Goal: Communication & Community: Answer question/provide support

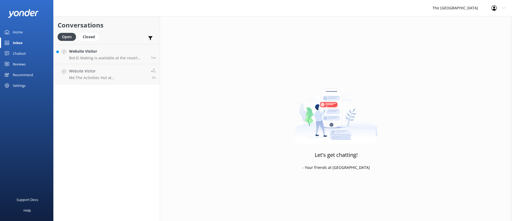
click at [100, 57] on p "Bot: Ei Making is available at the resort [DATE] at 2:30 pm, coinciding with Is…" at bounding box center [108, 58] width 78 height 5
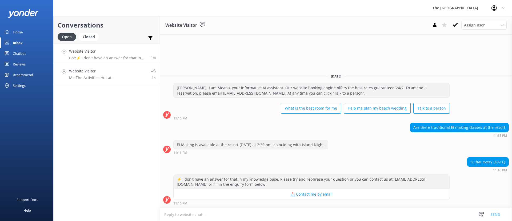
click at [95, 82] on link "Website Visitor Me: The Activities Hut at [GEOGRAPHIC_DATA] is open daily from …" at bounding box center [107, 74] width 106 height 20
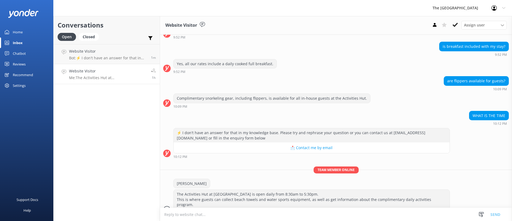
scroll to position [51, 0]
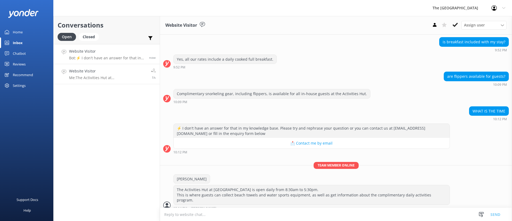
click at [105, 57] on p "Bot: ⚡ I don't have an answer for that in my knowledge base. Please try and rep…" at bounding box center [107, 58] width 76 height 5
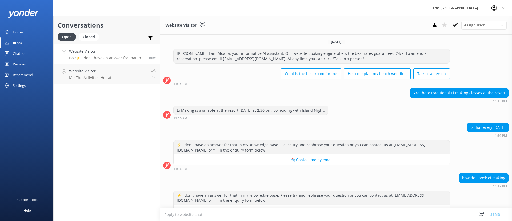
click at [105, 57] on p "Bot: ⚡ I don't have an answer for that in my knowledge base. Please try and rep…" at bounding box center [107, 58] width 76 height 5
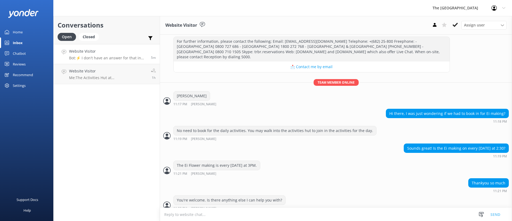
scroll to position [222, 0]
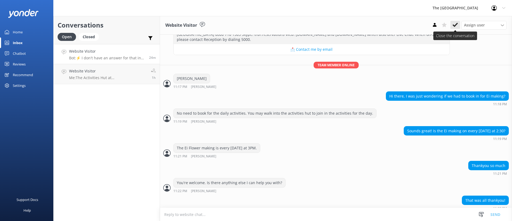
click at [455, 25] on icon at bounding box center [455, 24] width 5 height 5
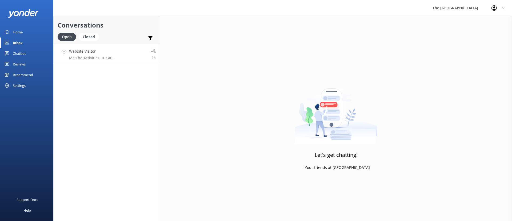
click at [129, 56] on p "Me: The Activities Hut at [GEOGRAPHIC_DATA] is open daily from 8:30am to 5:30pm…" at bounding box center [108, 58] width 78 height 5
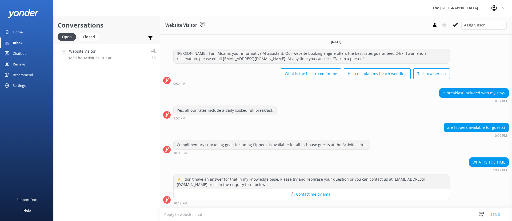
scroll to position [51, 0]
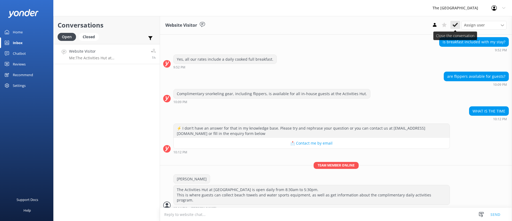
click at [452, 27] on button at bounding box center [456, 25] width 10 height 8
